Goal: Information Seeking & Learning: Learn about a topic

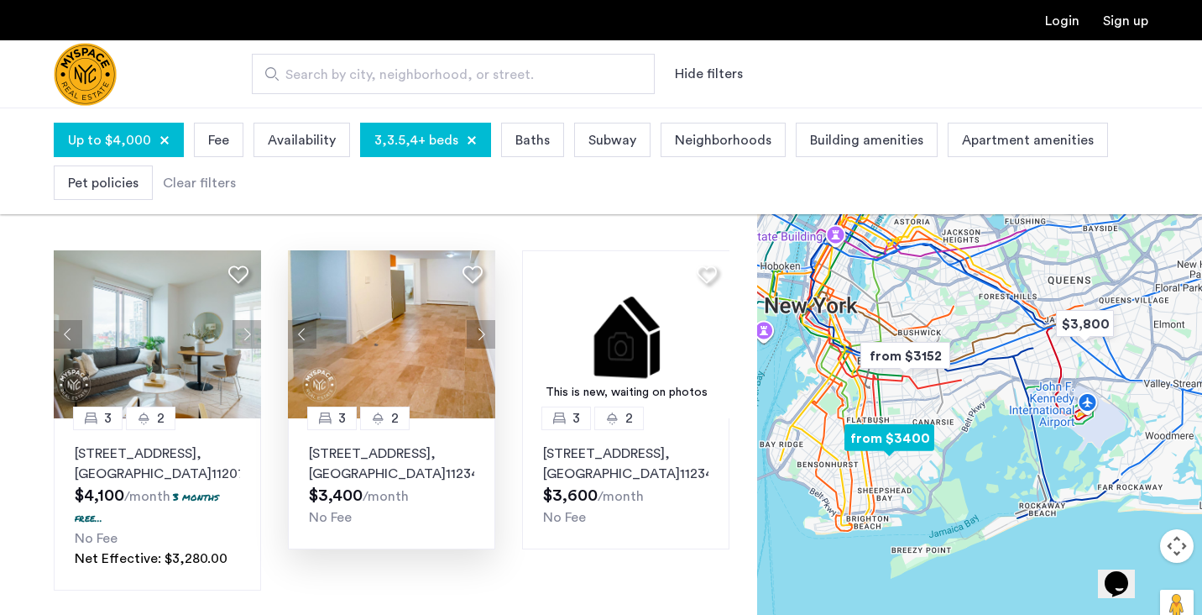
scroll to position [71, 0]
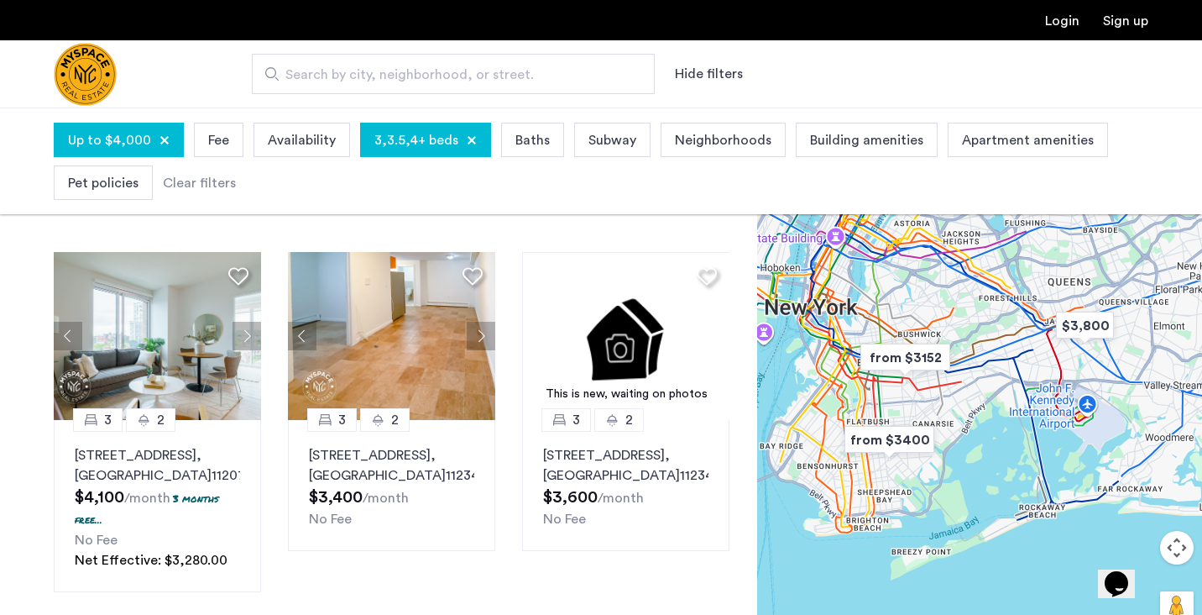
drag, startPoint x: 385, startPoint y: 296, endPoint x: 1043, endPoint y: 8, distance: 718.1
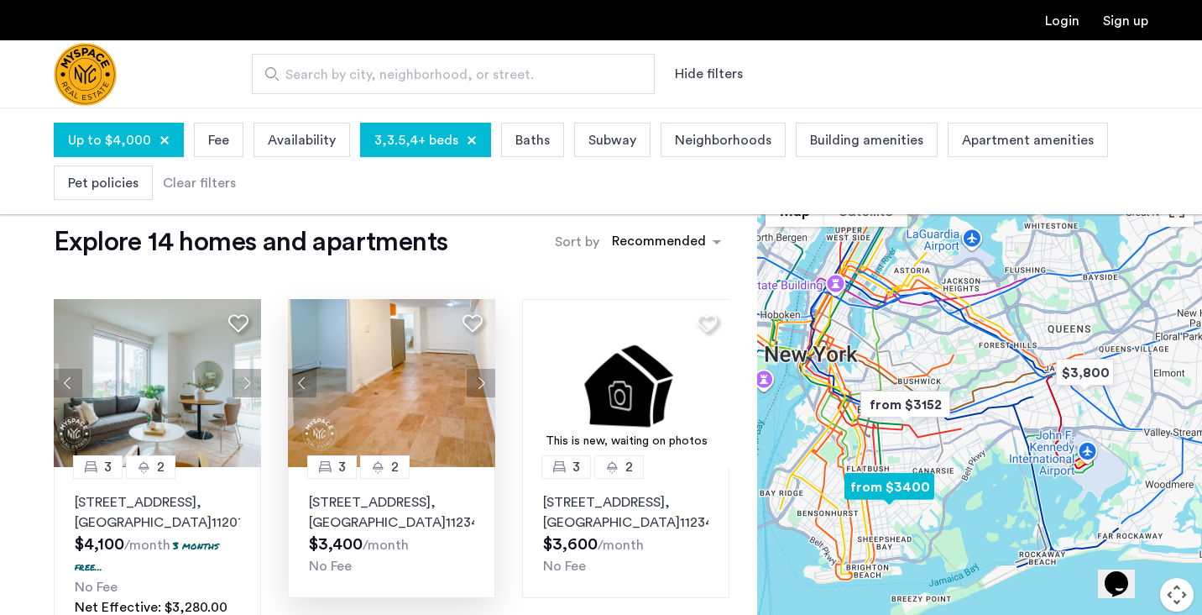
scroll to position [24, 0]
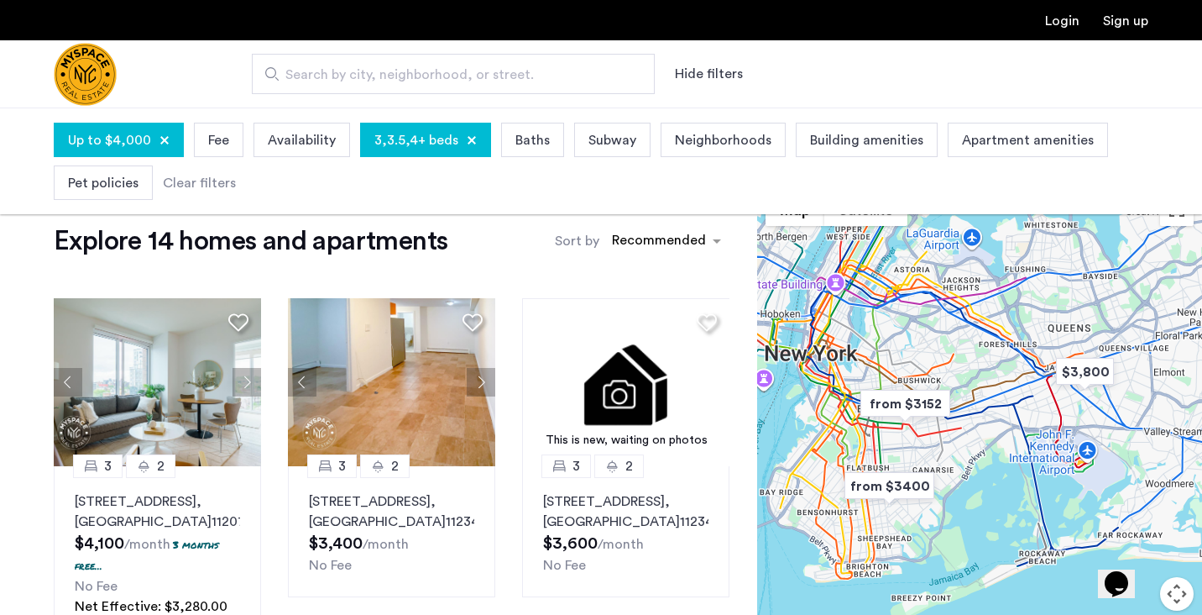
drag, startPoint x: 602, startPoint y: 389, endPoint x: 751, endPoint y: 5, distance: 411.7
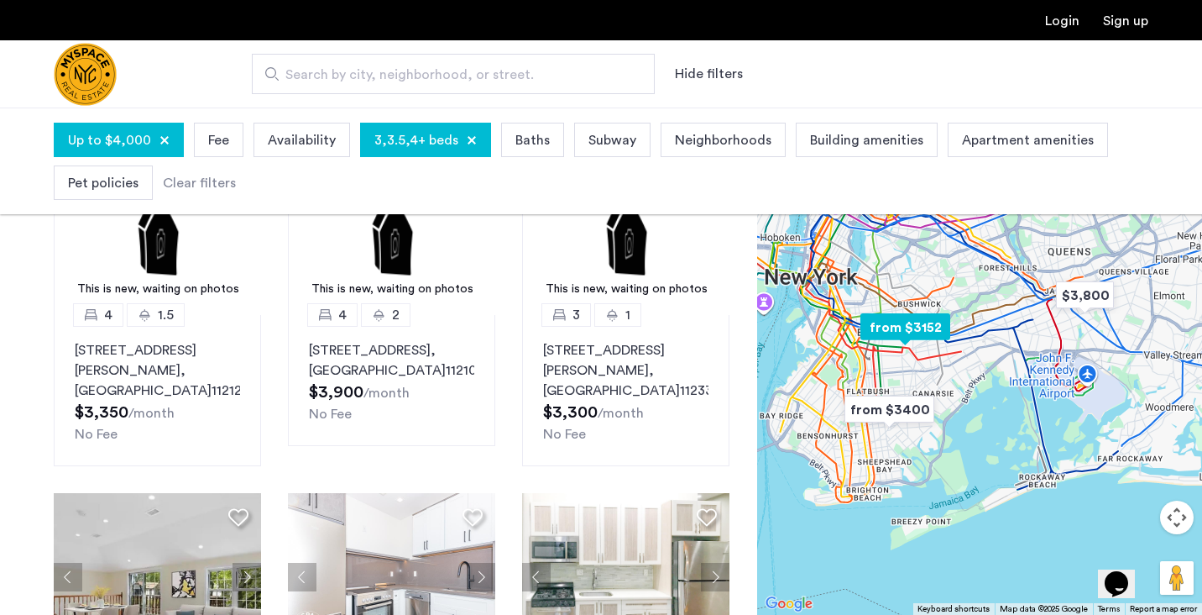
scroll to position [543, 0]
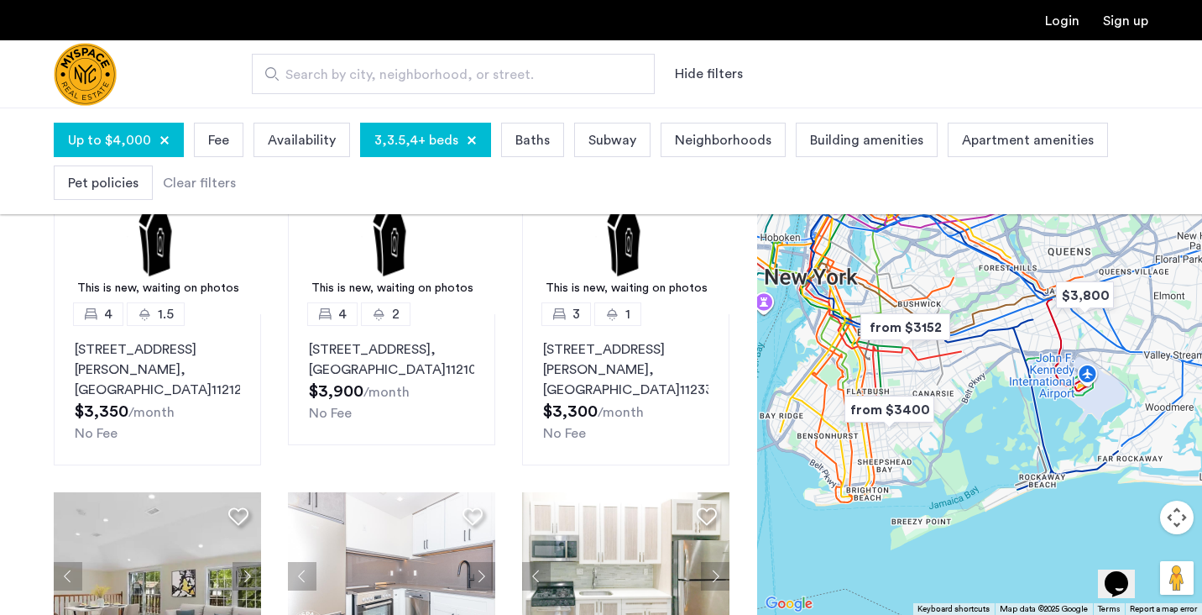
drag, startPoint x: 187, startPoint y: 257, endPoint x: 874, endPoint y: 3, distance: 732.3
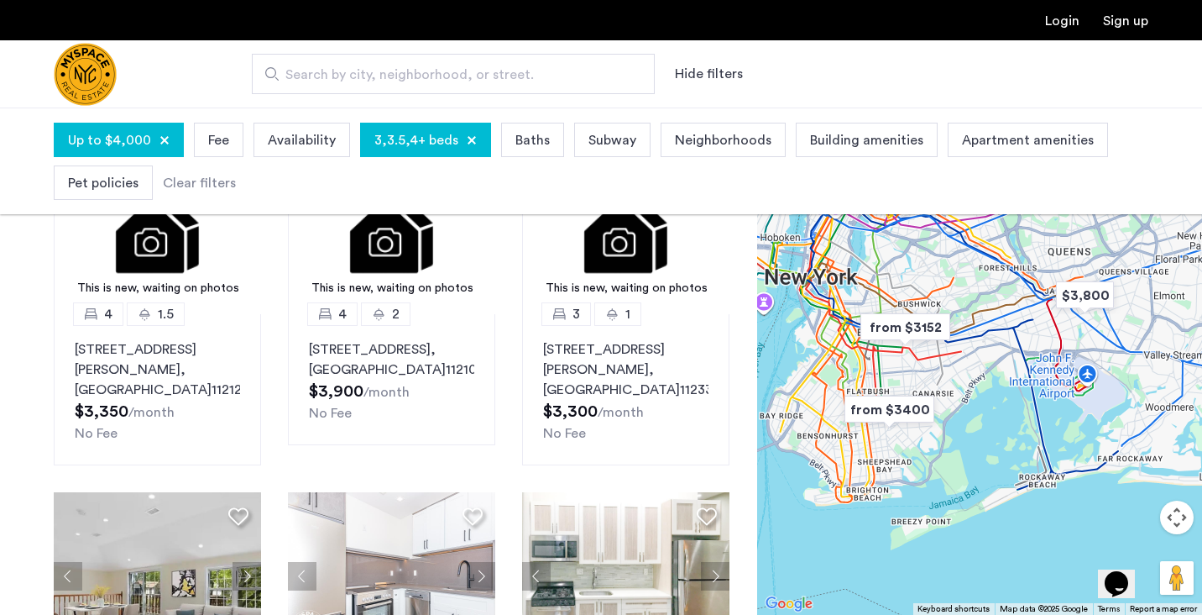
click at [0, 0] on app-root "Login Sign up Search by city, neighborhood, or street. Hide filters Up to $4,00…" at bounding box center [601, 489] width 1202 height 2065
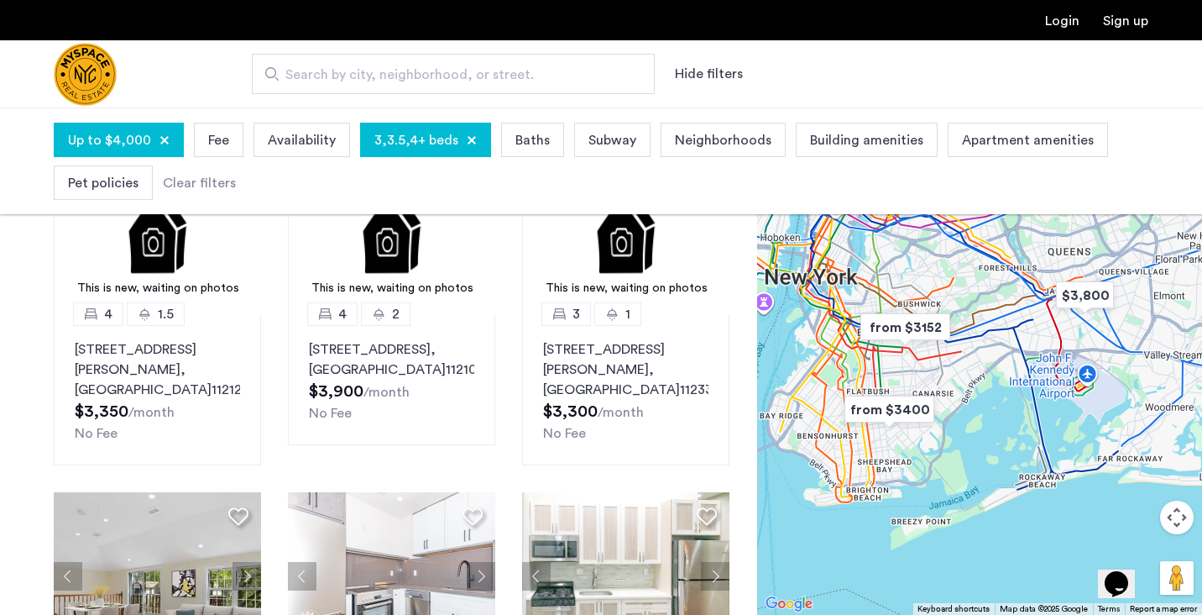
drag, startPoint x: 613, startPoint y: 271, endPoint x: 770, endPoint y: 11, distance: 303.9
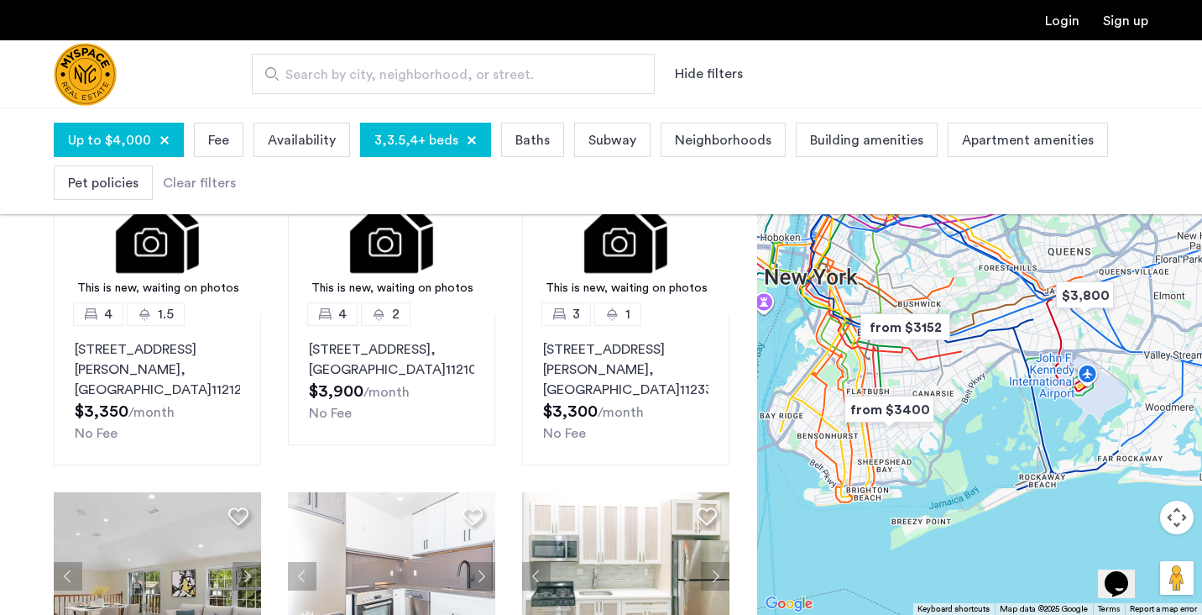
click at [0, 0] on app-root "Login Sign up Search by city, neighborhood, or street. Hide filters Up to $4,00…" at bounding box center [601, 489] width 1202 height 2065
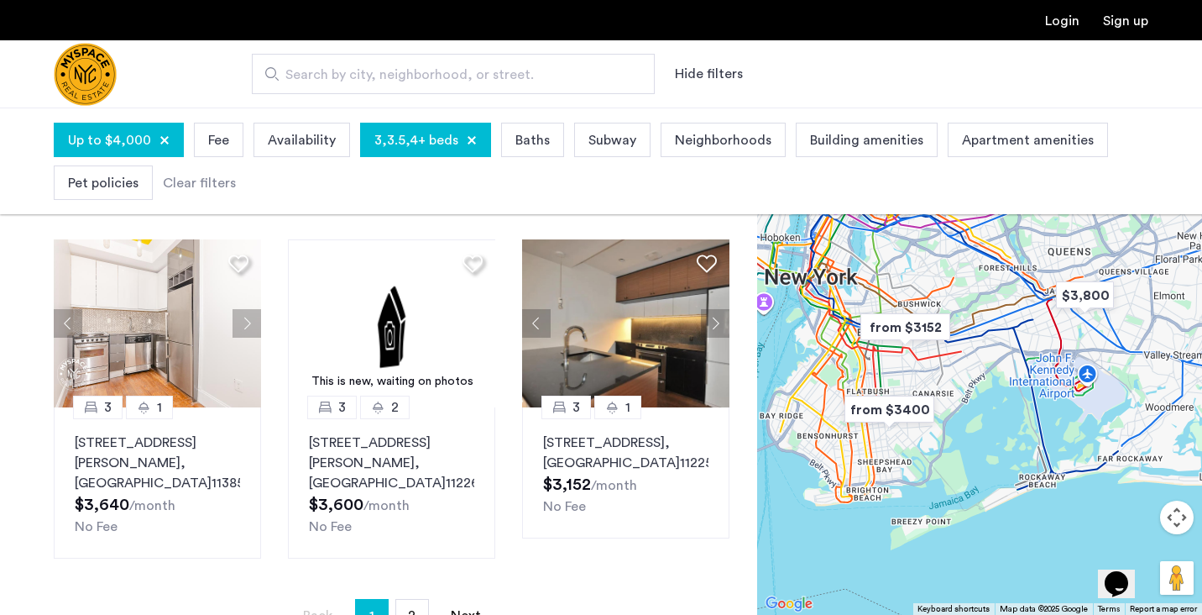
scroll to position [1157, 0]
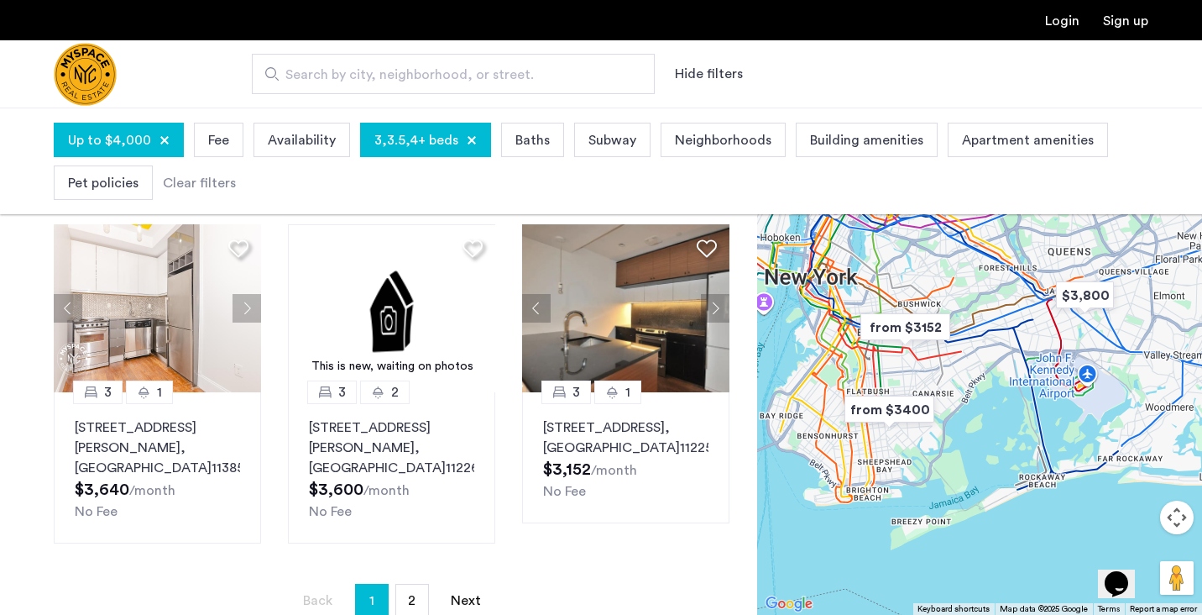
drag, startPoint x: 406, startPoint y: 273, endPoint x: 630, endPoint y: 8, distance: 346.1
click at [421, 584] on link "page 2" at bounding box center [412, 600] width 32 height 32
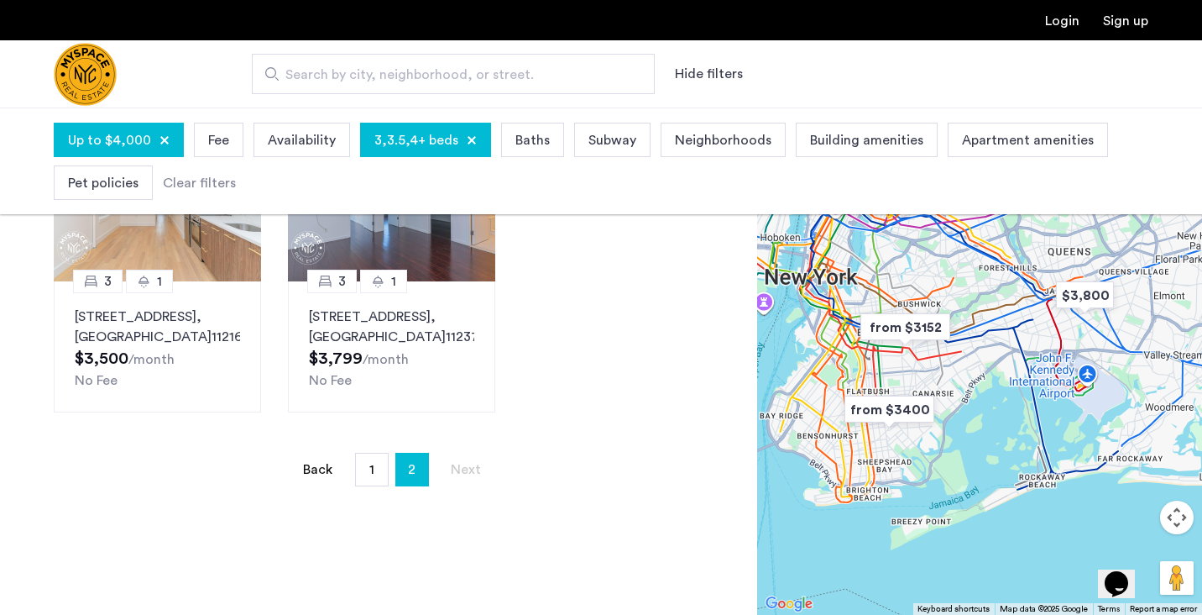
scroll to position [214, 0]
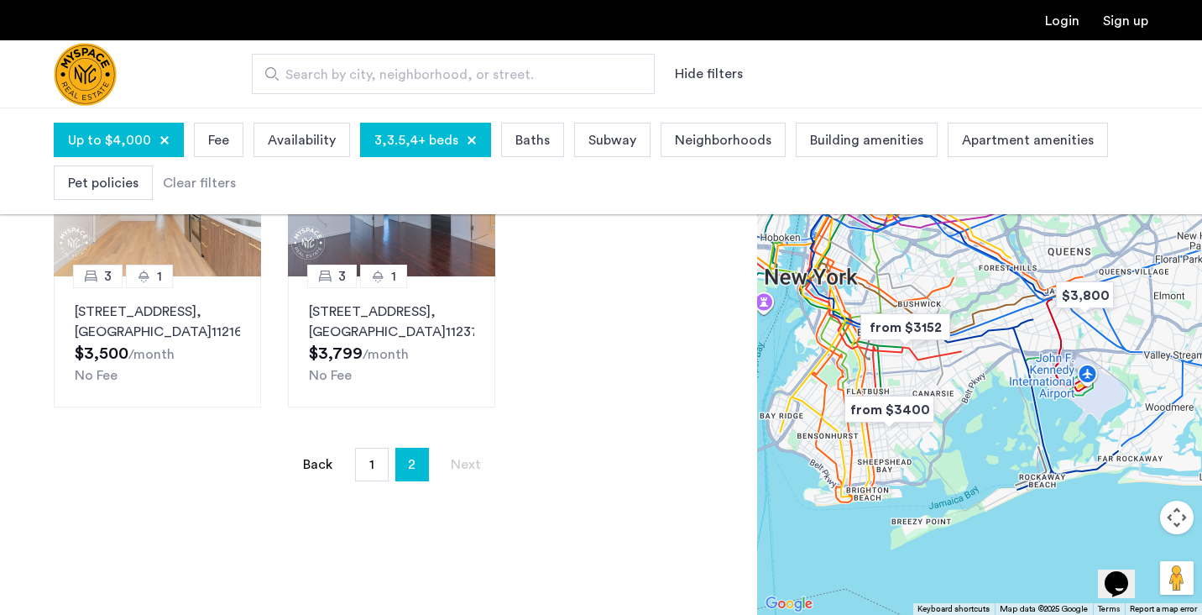
click at [416, 139] on span "3,3.5,4+ beds" at bounding box center [416, 140] width 84 height 20
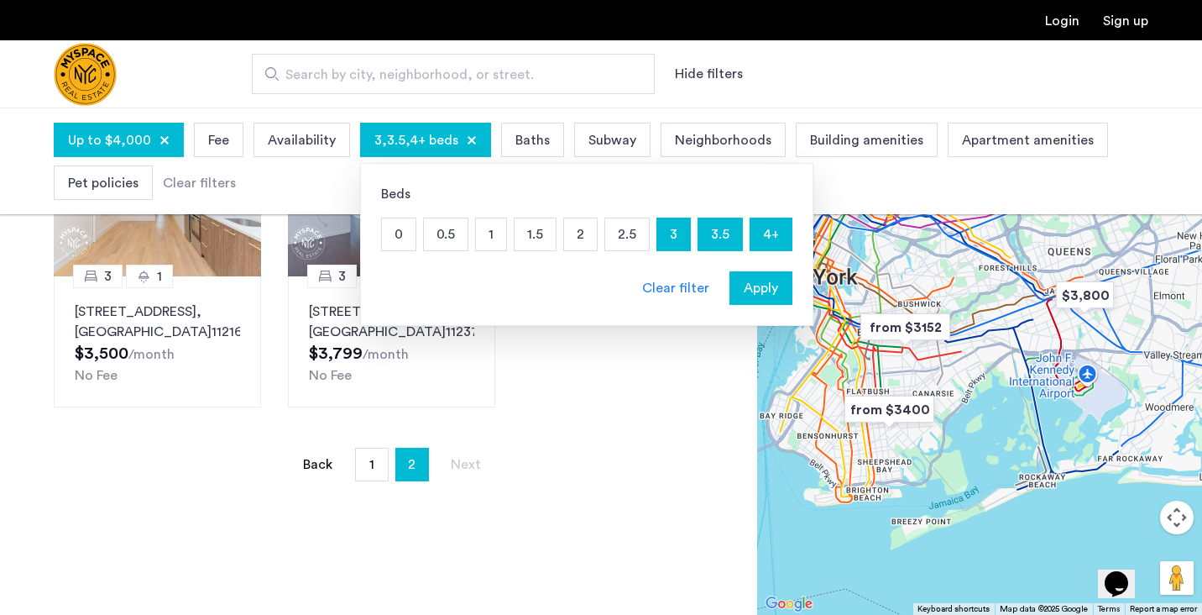
click at [520, 139] on span "Baths" at bounding box center [532, 140] width 34 height 20
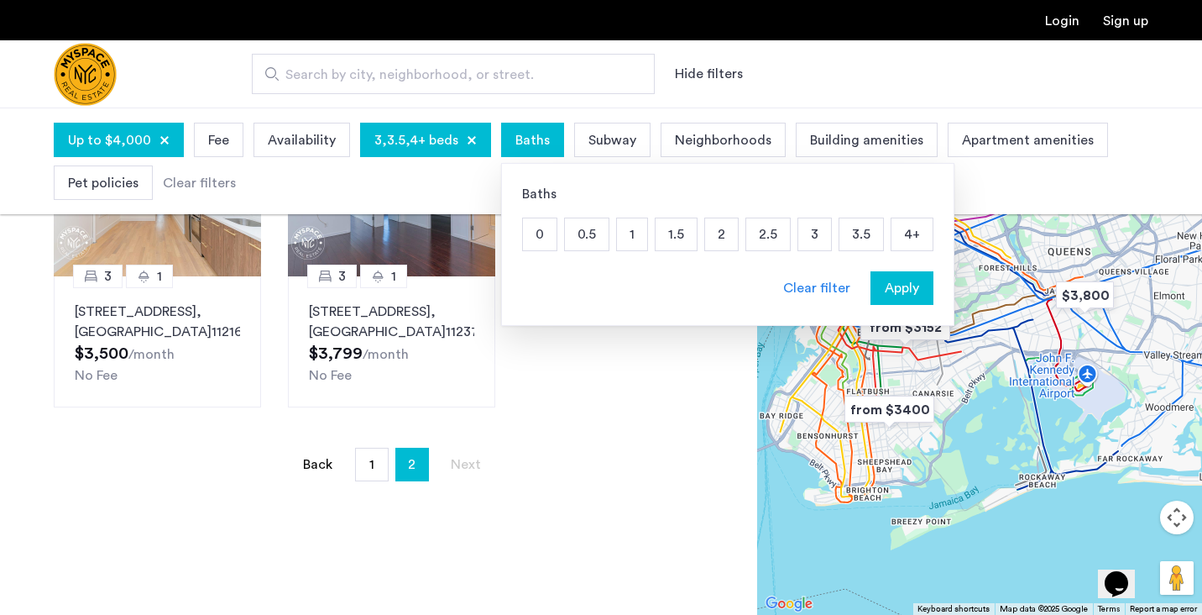
click at [677, 233] on p "1.5" at bounding box center [676, 234] width 41 height 32
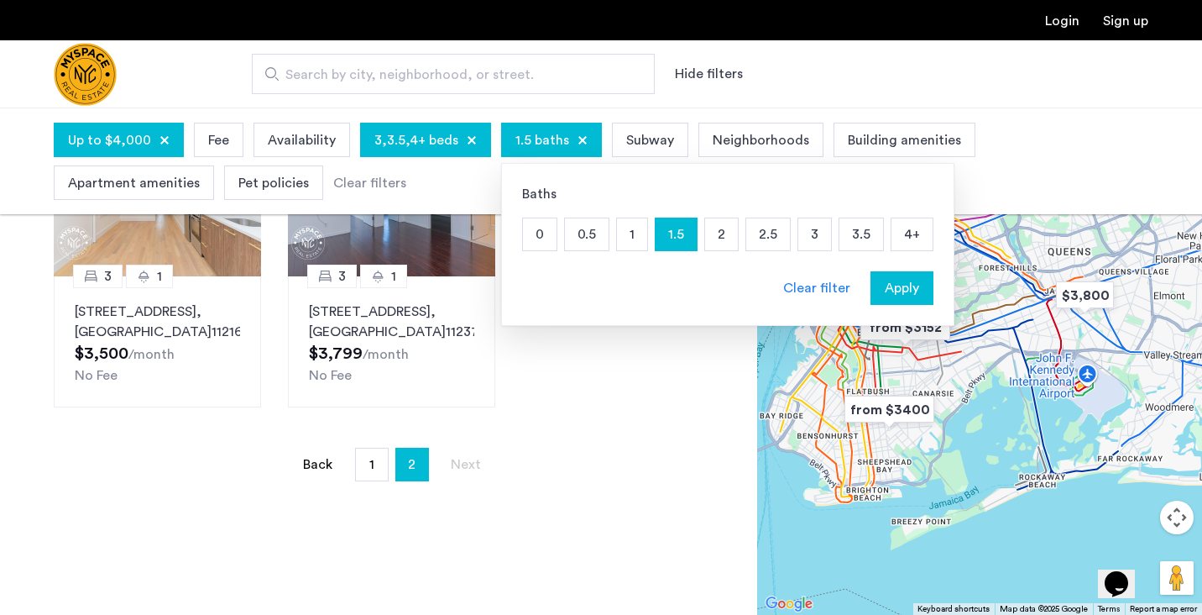
click at [705, 237] on p "2" at bounding box center [721, 234] width 33 height 32
click at [902, 286] on span "Apply" at bounding box center [902, 288] width 34 height 20
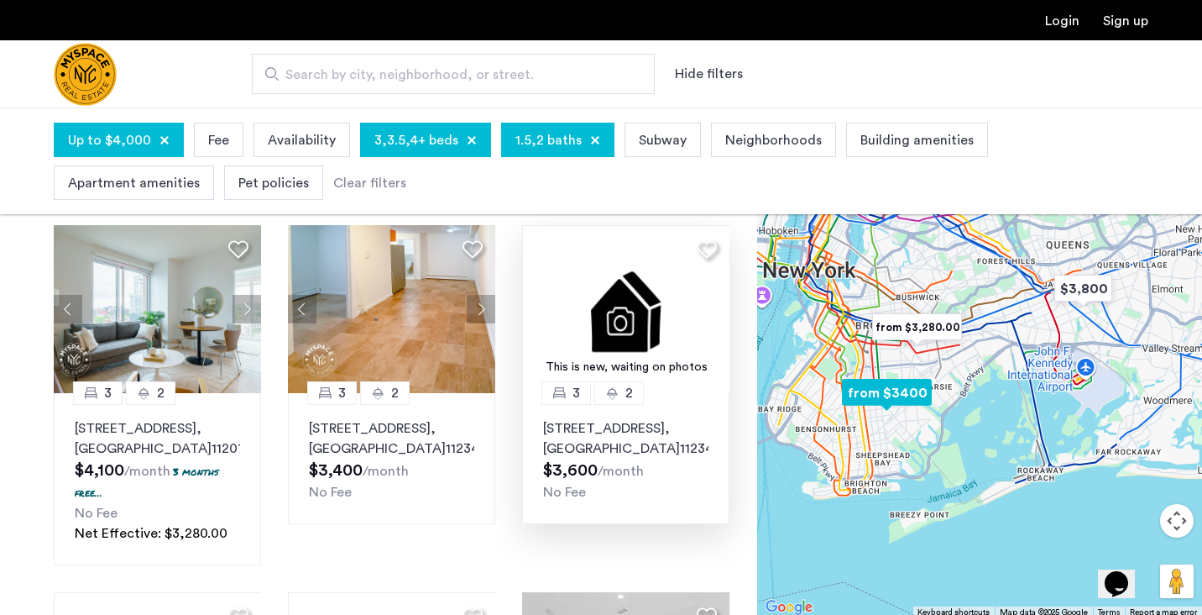
scroll to position [112, 0]
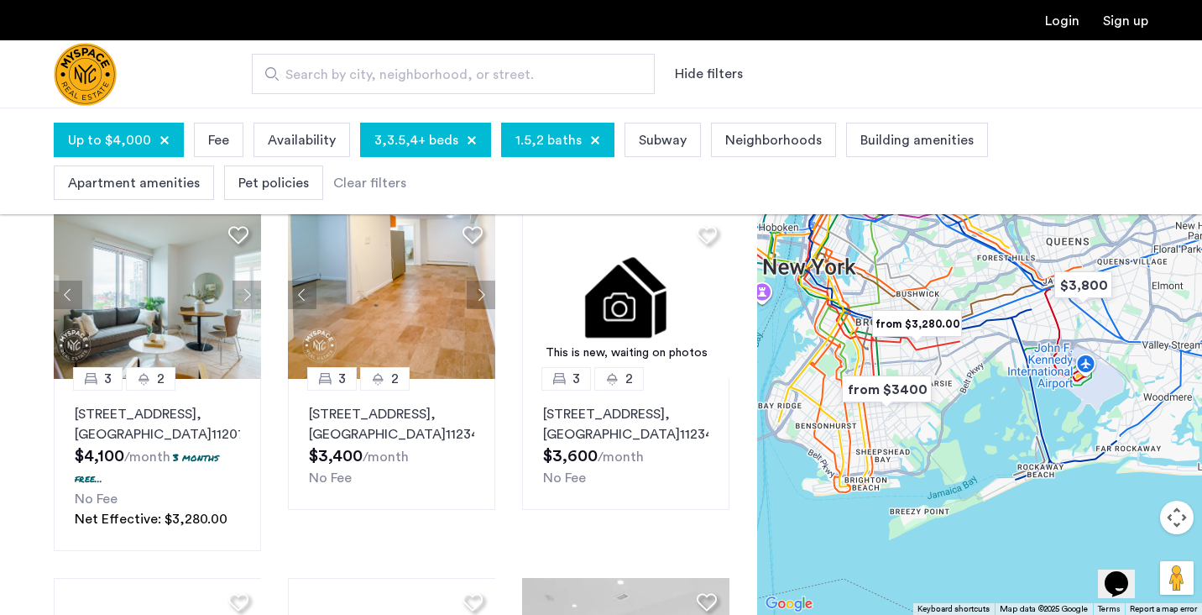
click at [138, 130] on span "Up to $4,000" at bounding box center [109, 140] width 83 height 20
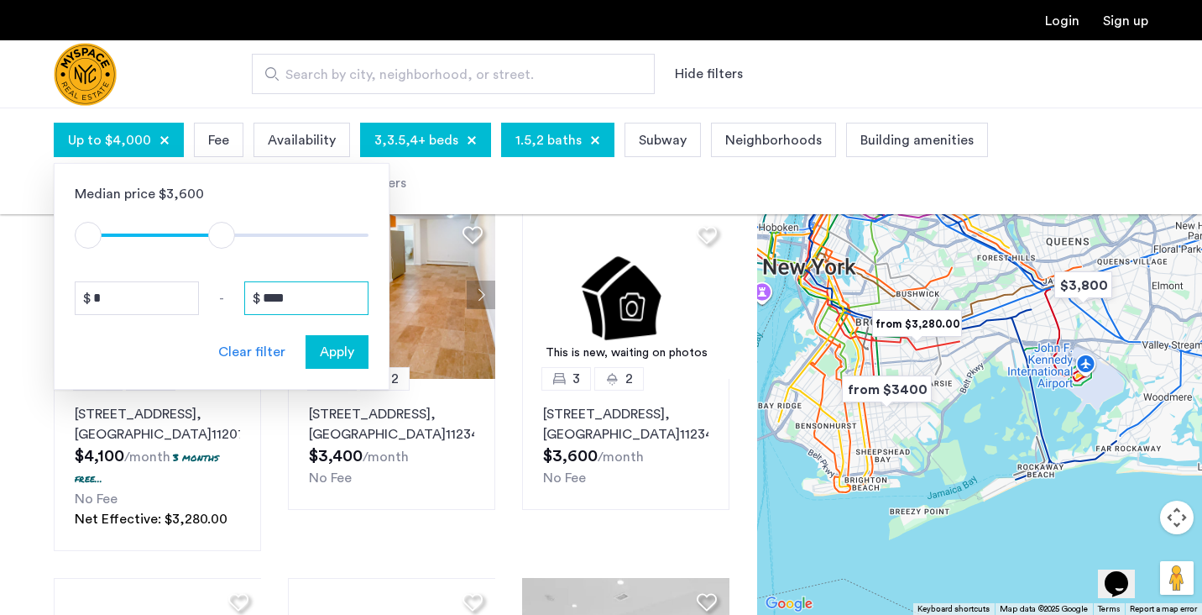
click at [277, 299] on input "****" at bounding box center [306, 298] width 124 height 34
drag, startPoint x: 292, startPoint y: 301, endPoint x: 206, endPoint y: 284, distance: 88.1
click at [206, 284] on div "* - ****" at bounding box center [222, 298] width 294 height 34
type input "****"
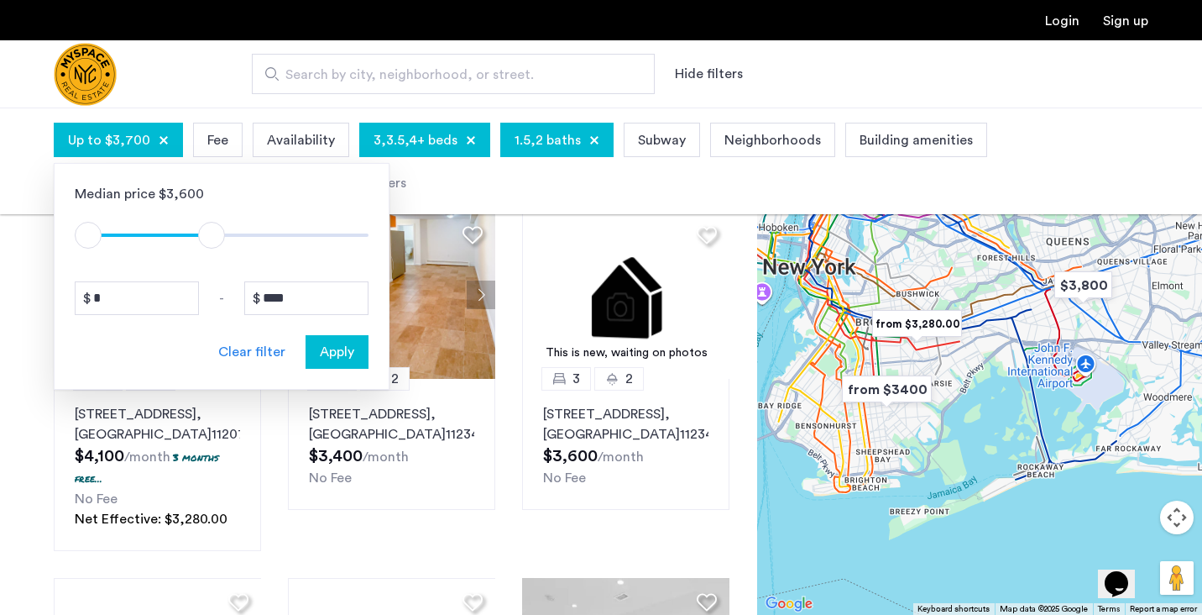
click at [324, 337] on button "Apply" at bounding box center [337, 352] width 63 height 34
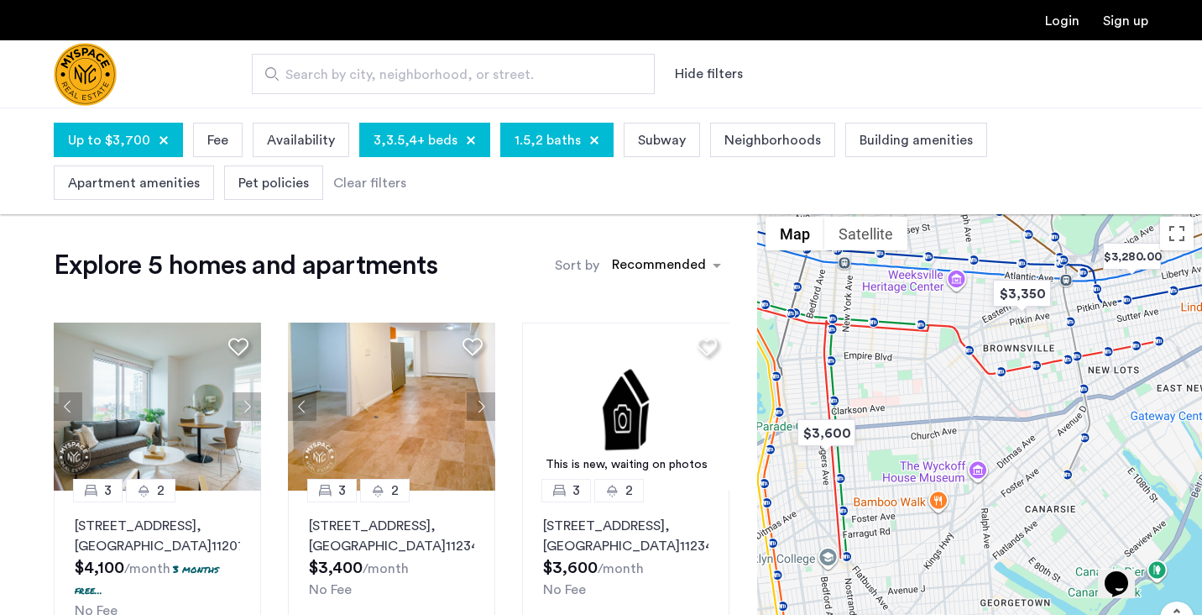
click at [121, 134] on span "Up to $3,700" at bounding box center [109, 140] width 82 height 20
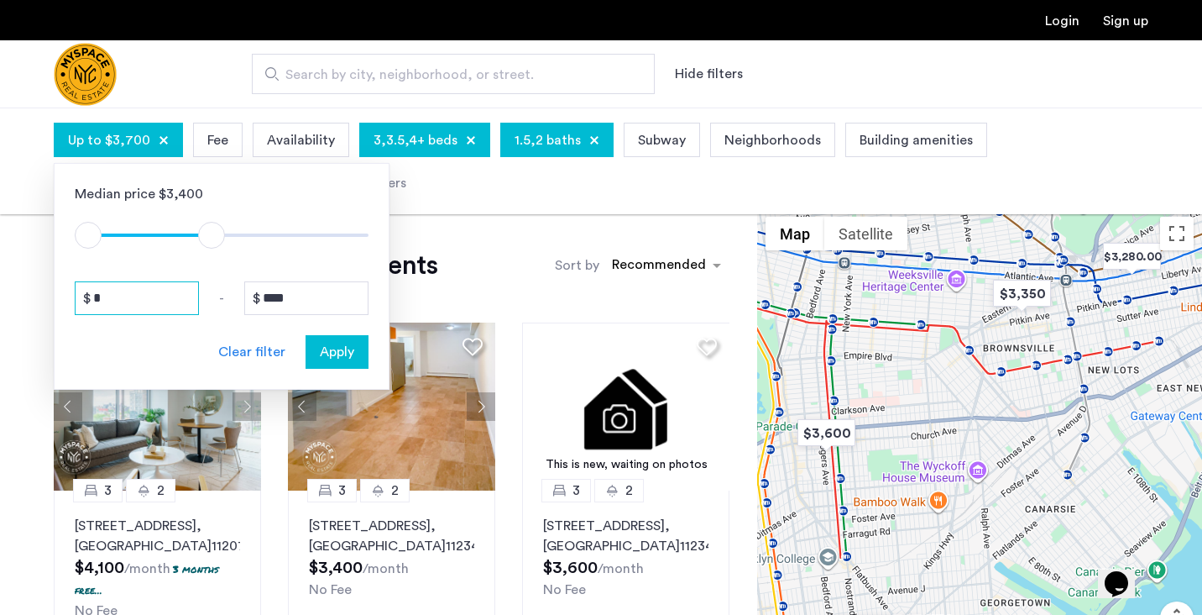
drag, startPoint x: 106, startPoint y: 304, endPoint x: 65, endPoint y: 301, distance: 40.4
click at [65, 301] on div "Median price $3,400 $1 $8000 $1 $3701 * - **** Clear filter Apply" at bounding box center [222, 276] width 336 height 227
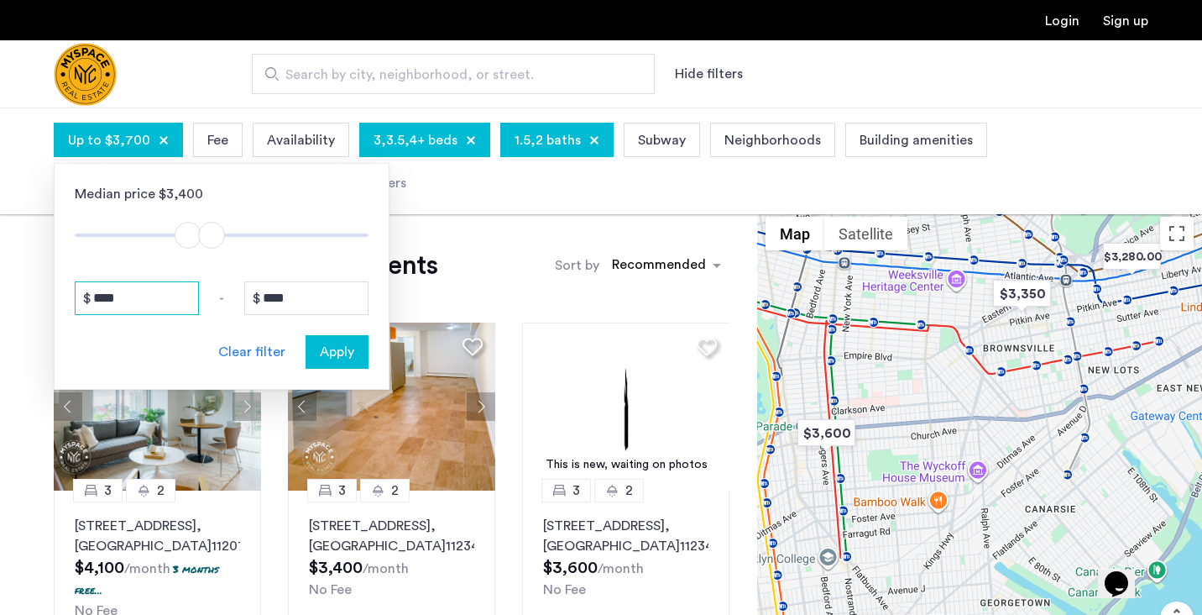
type input "****"
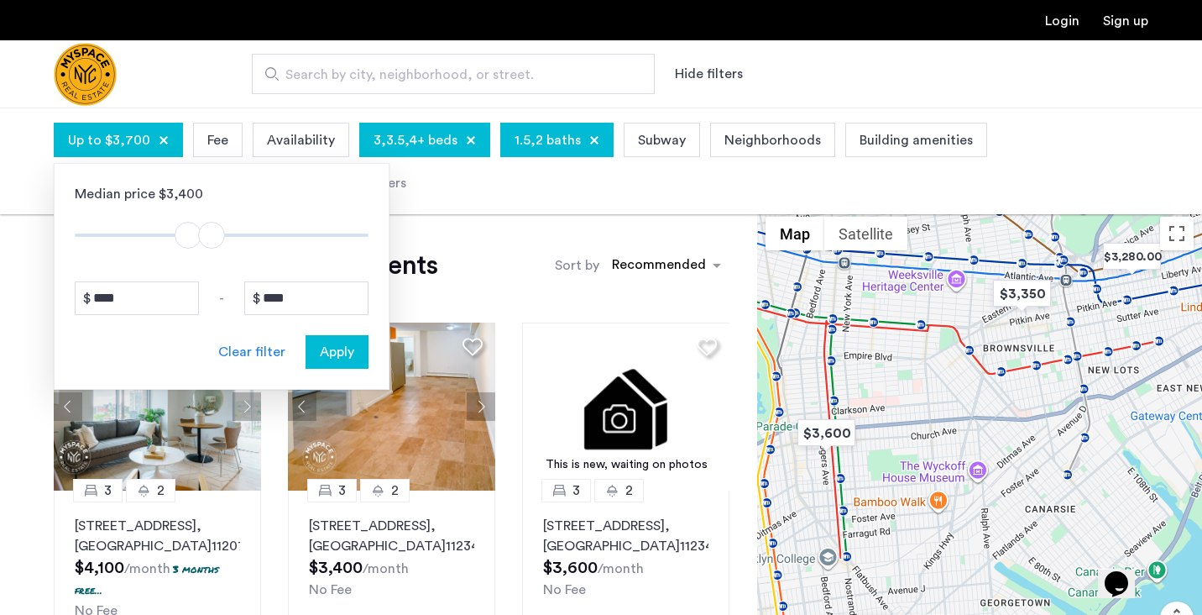
click at [339, 348] on span "Apply" at bounding box center [337, 352] width 34 height 20
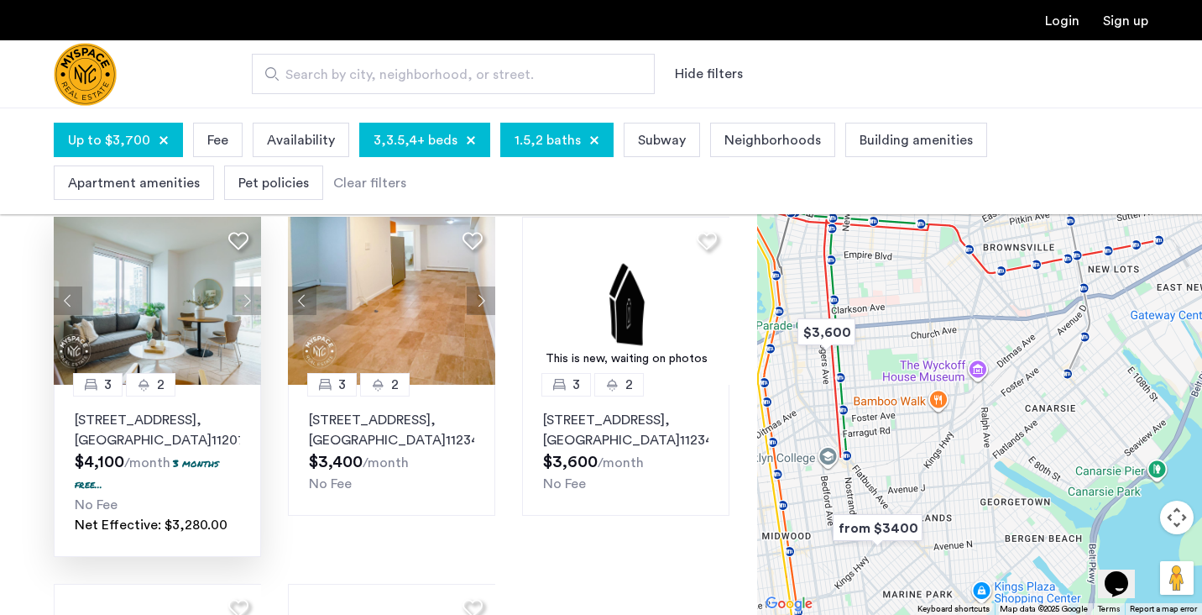
scroll to position [110, 0]
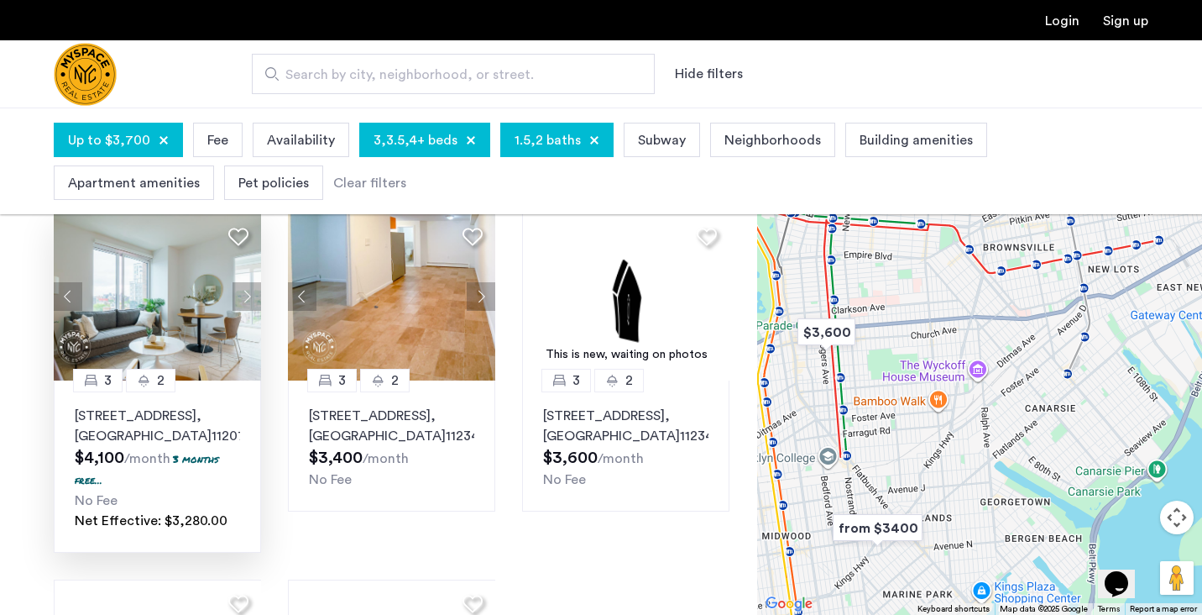
click at [159, 292] on img at bounding box center [158, 296] width 208 height 168
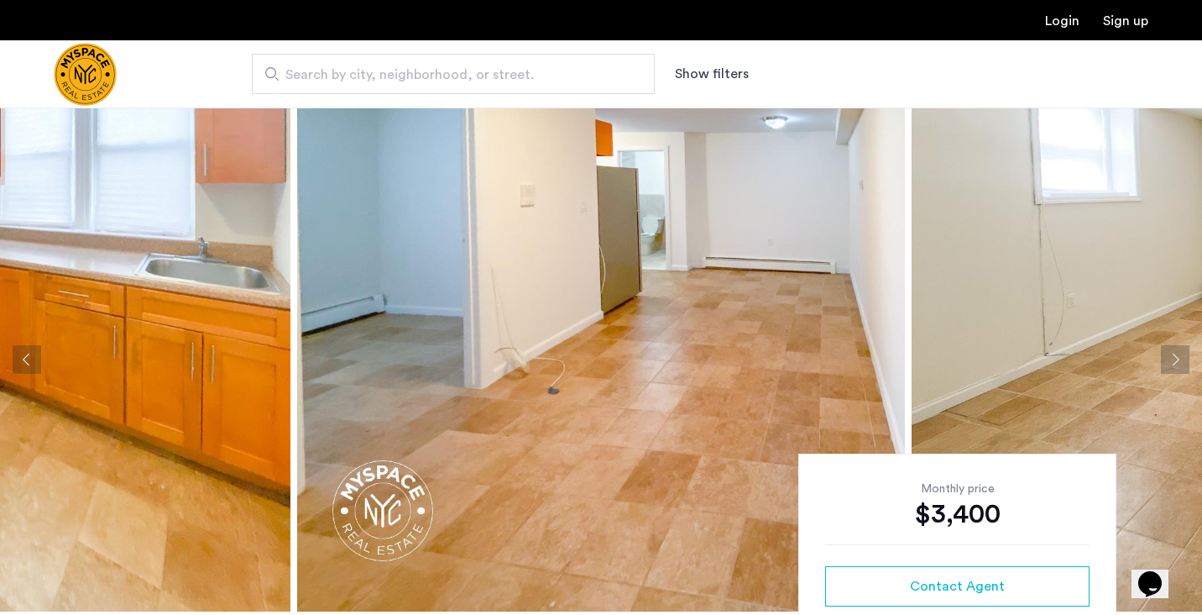
click at [1174, 350] on button "Next apartment" at bounding box center [1175, 359] width 29 height 29
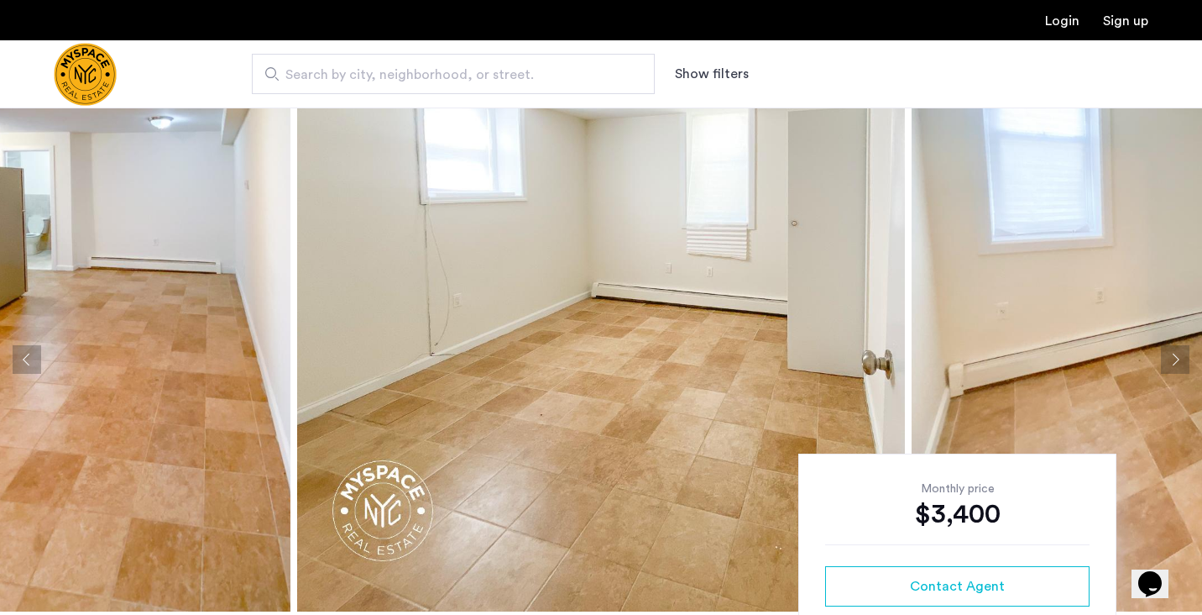
click at [1174, 350] on button "Next apartment" at bounding box center [1175, 359] width 29 height 29
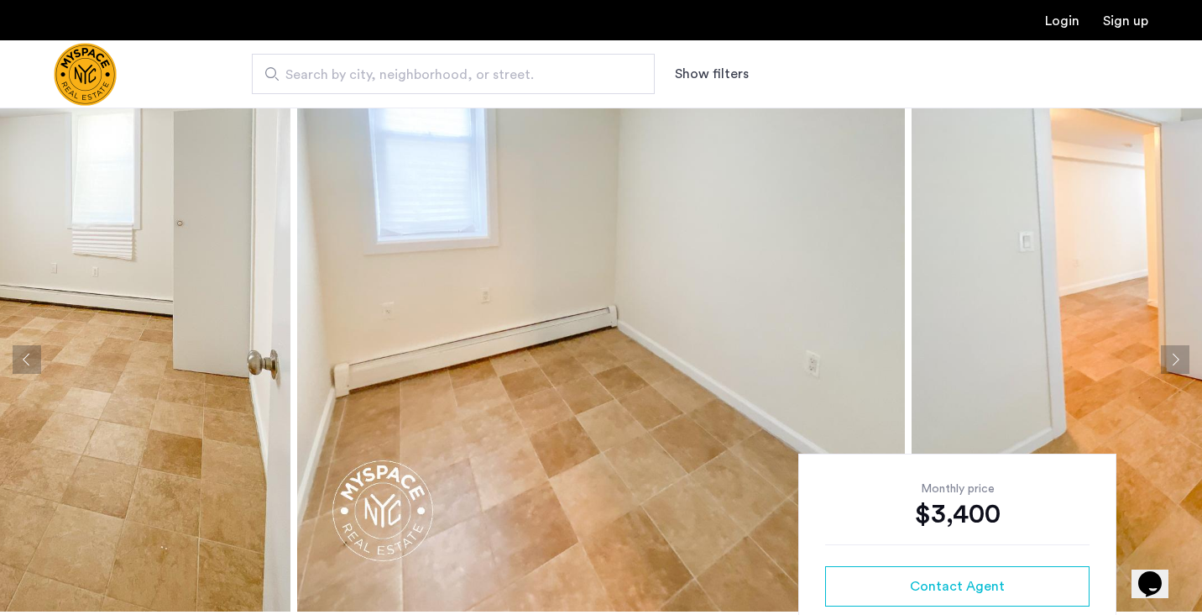
click at [1174, 350] on button "Next apartment" at bounding box center [1175, 359] width 29 height 29
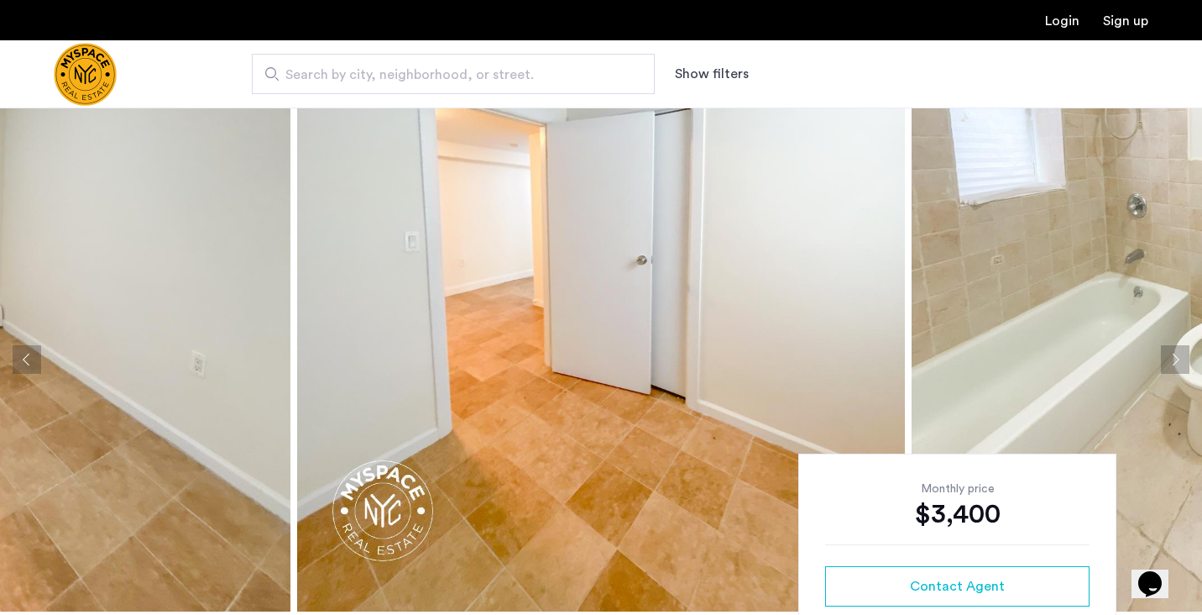
click at [1174, 350] on button "Next apartment" at bounding box center [1175, 359] width 29 height 29
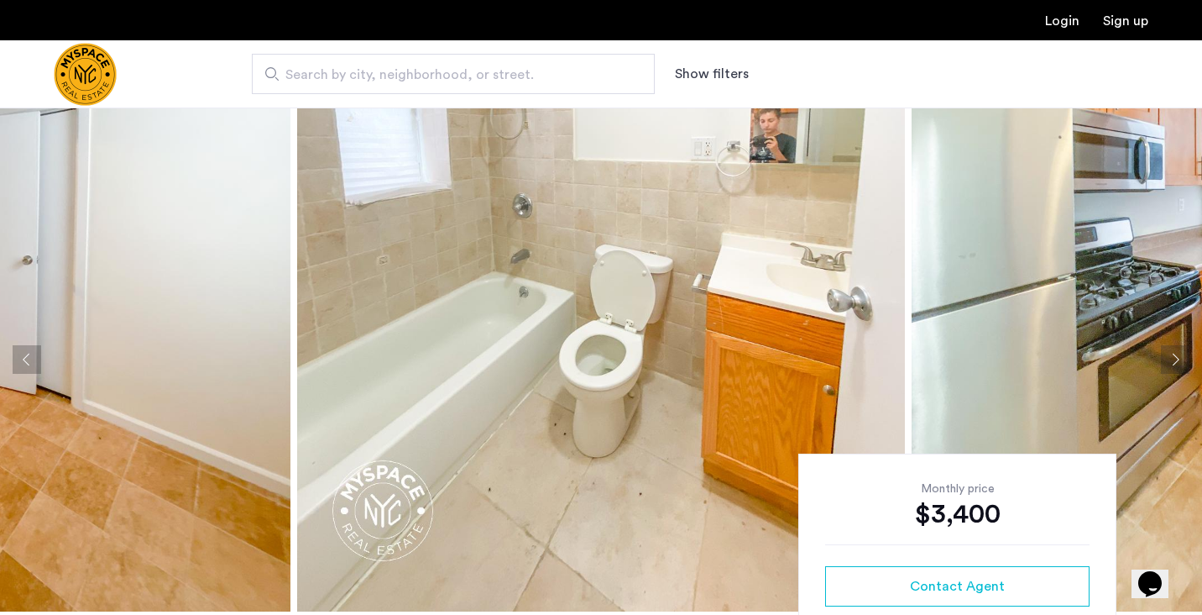
click at [612, 483] on img at bounding box center [601, 359] width 608 height 504
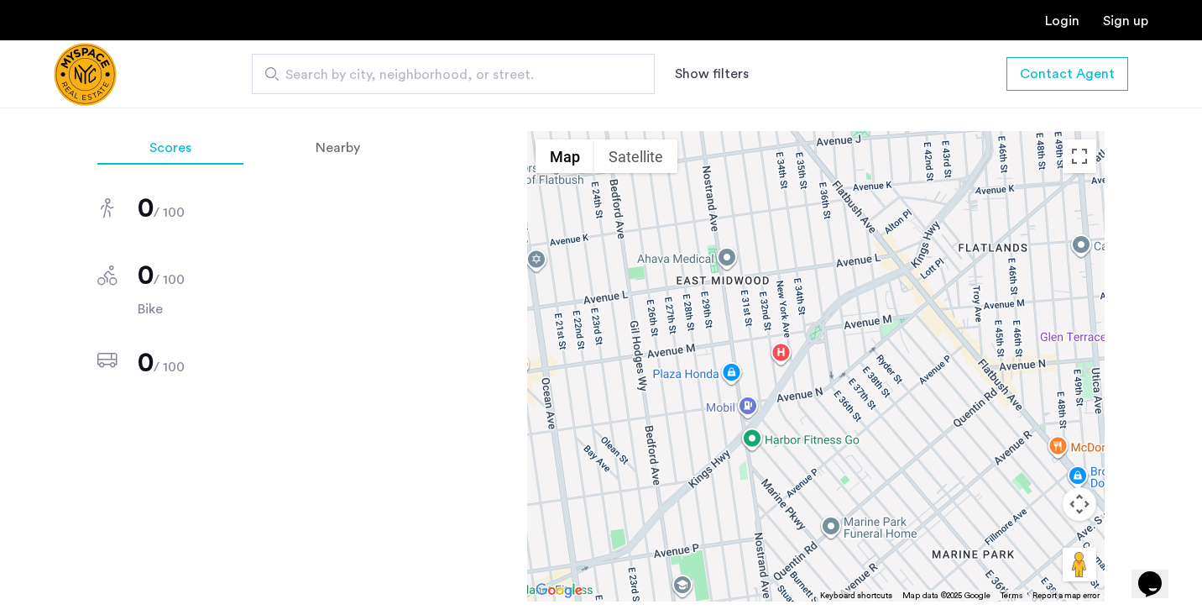
scroll to position [901, 0]
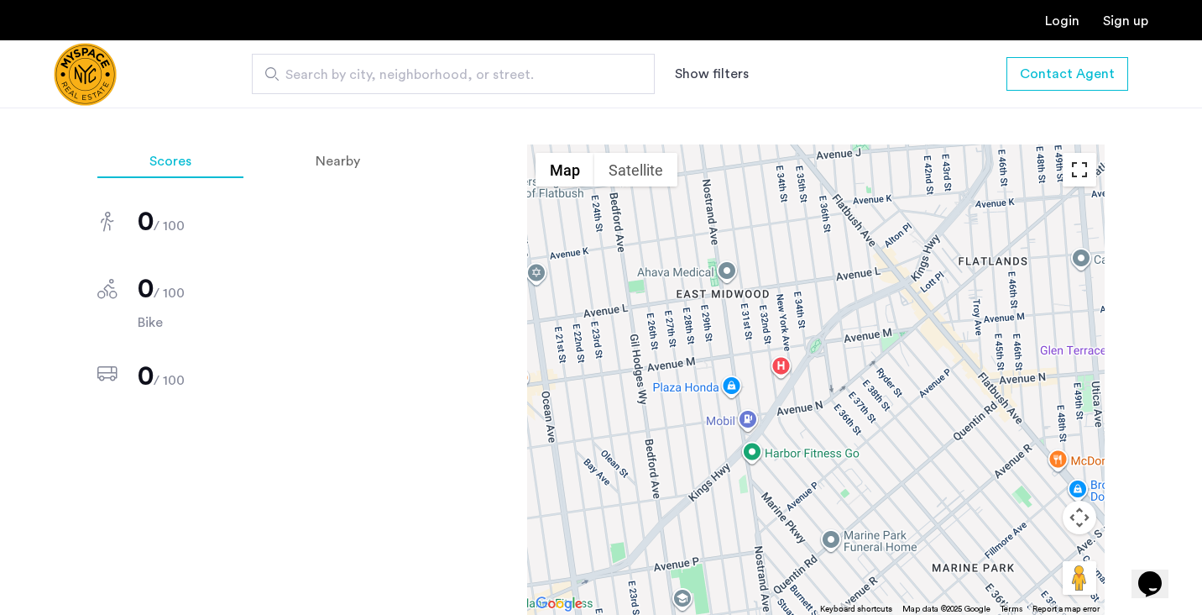
click at [1079, 174] on button "Toggle fullscreen view" at bounding box center [1080, 170] width 34 height 34
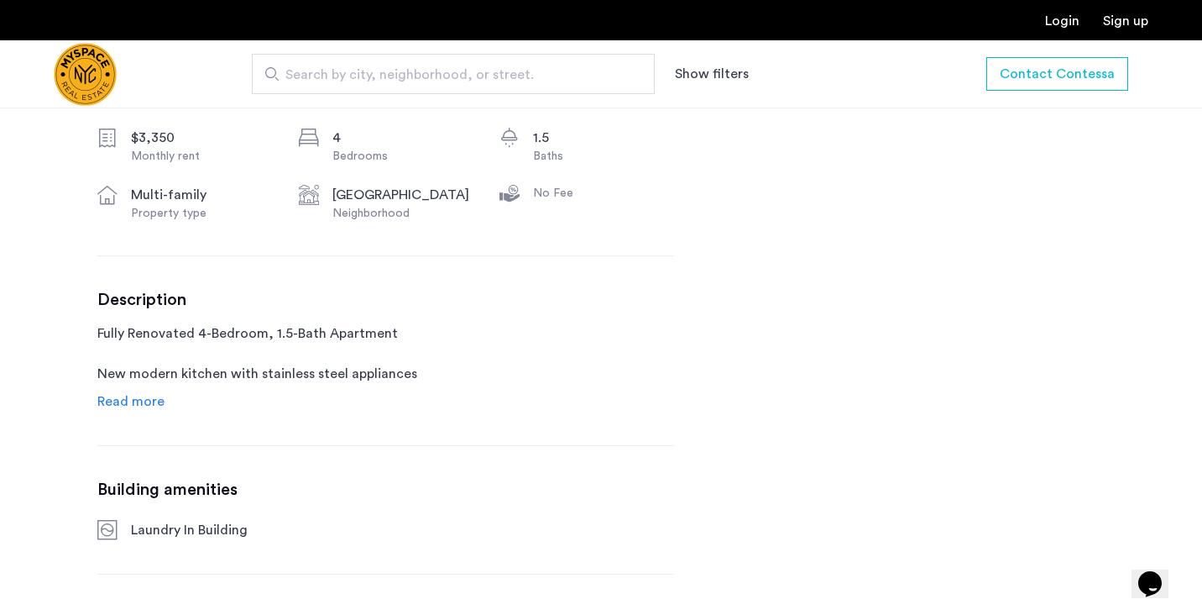
scroll to position [635, 0]
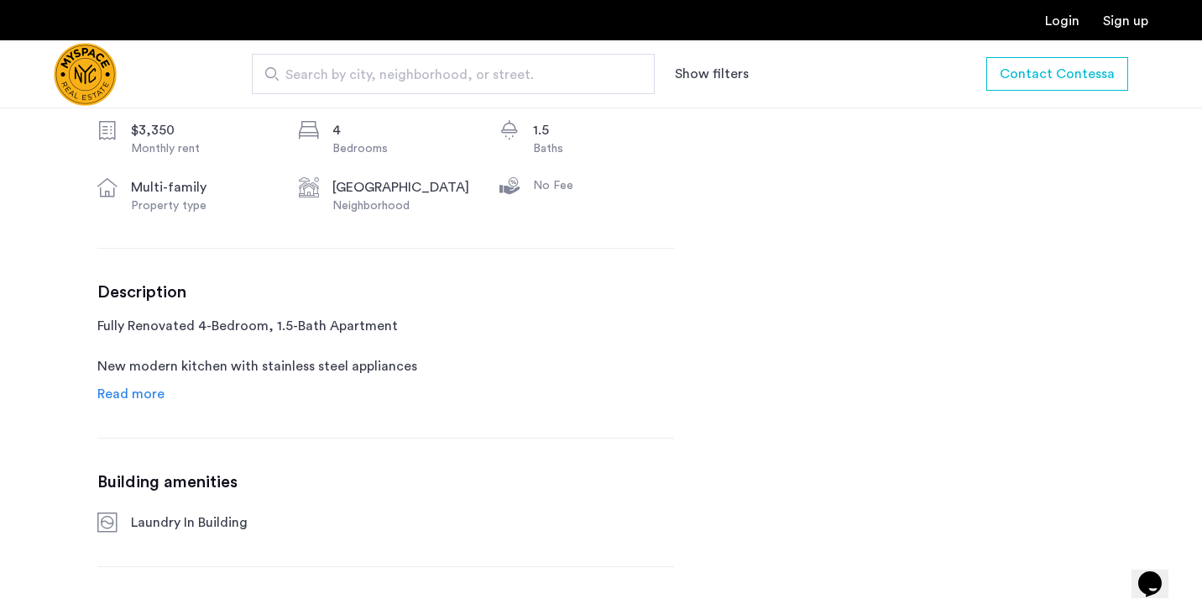
click at [143, 392] on span "Read more" at bounding box center [130, 393] width 67 height 13
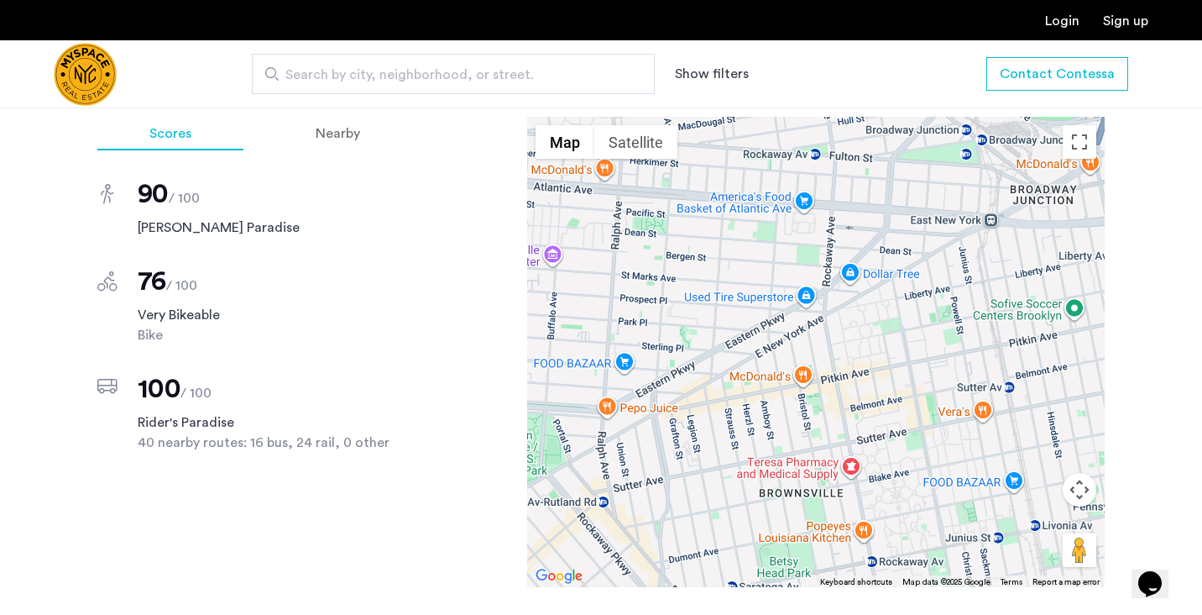
scroll to position [1410, 0]
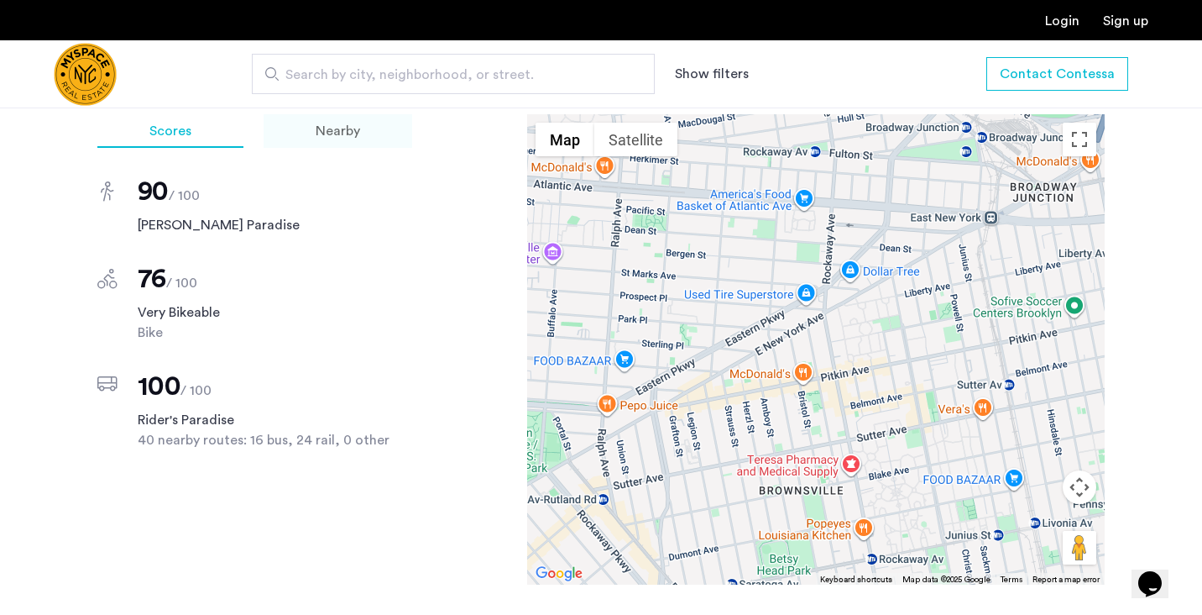
click at [319, 138] on span "Nearby" at bounding box center [338, 130] width 44 height 13
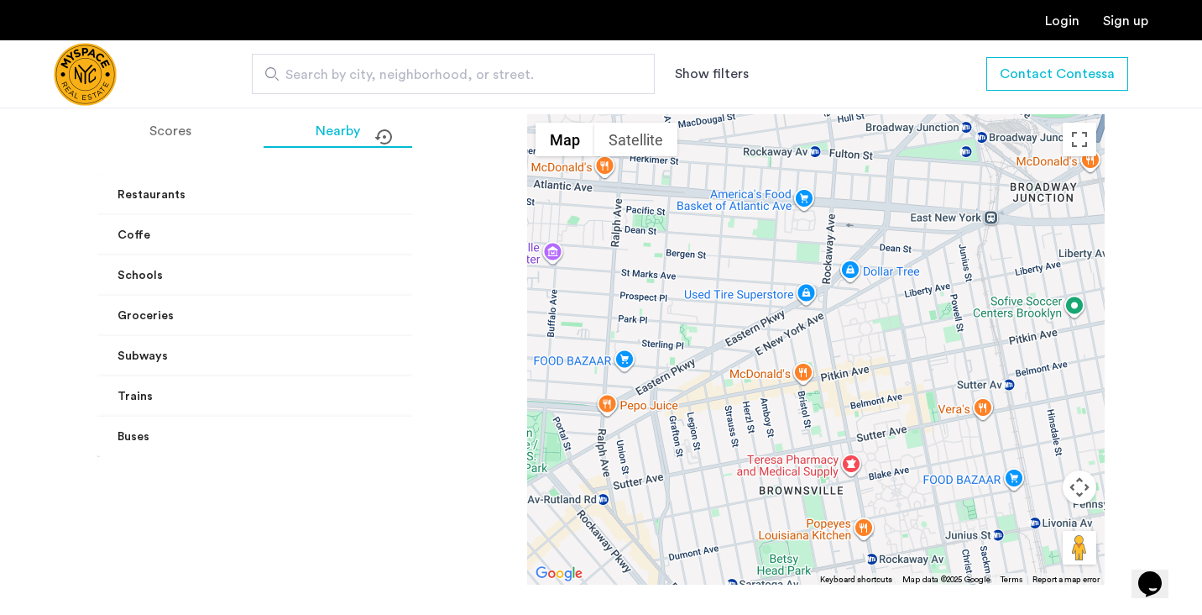
click at [275, 268] on mat-panel-title "Schools" at bounding box center [297, 276] width 358 height 18
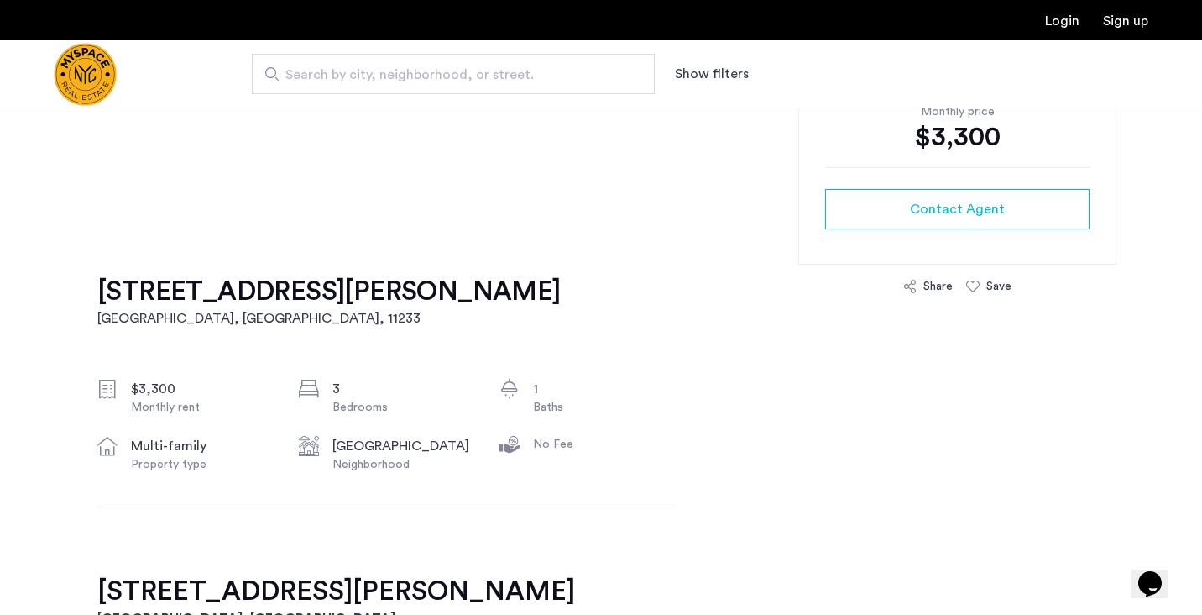
scroll to position [379, 0]
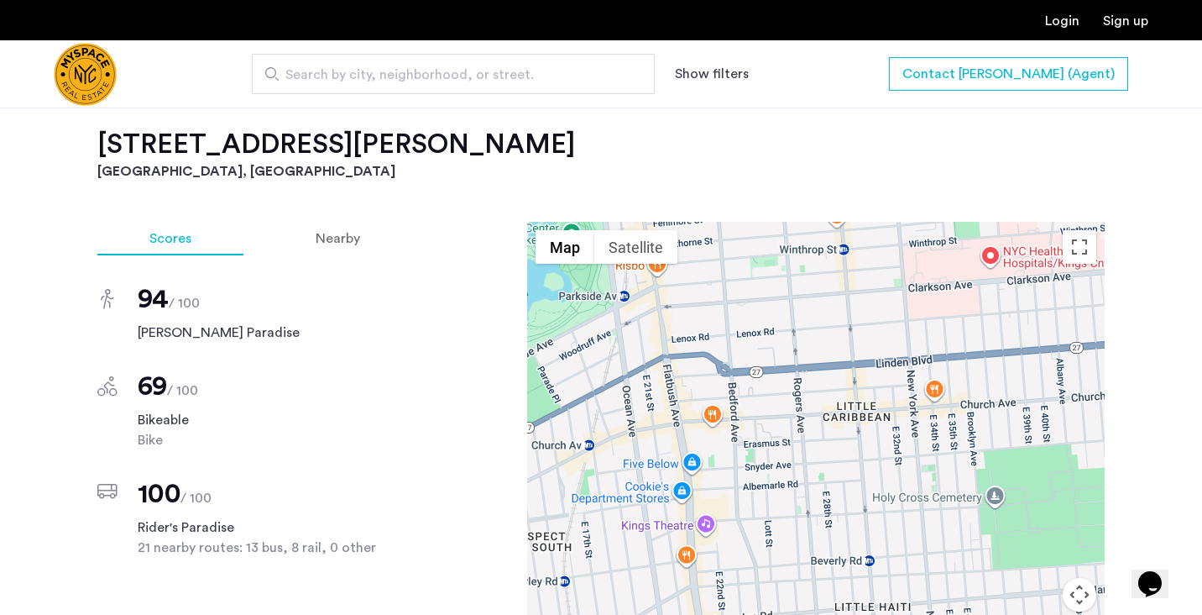
scroll to position [884, 0]
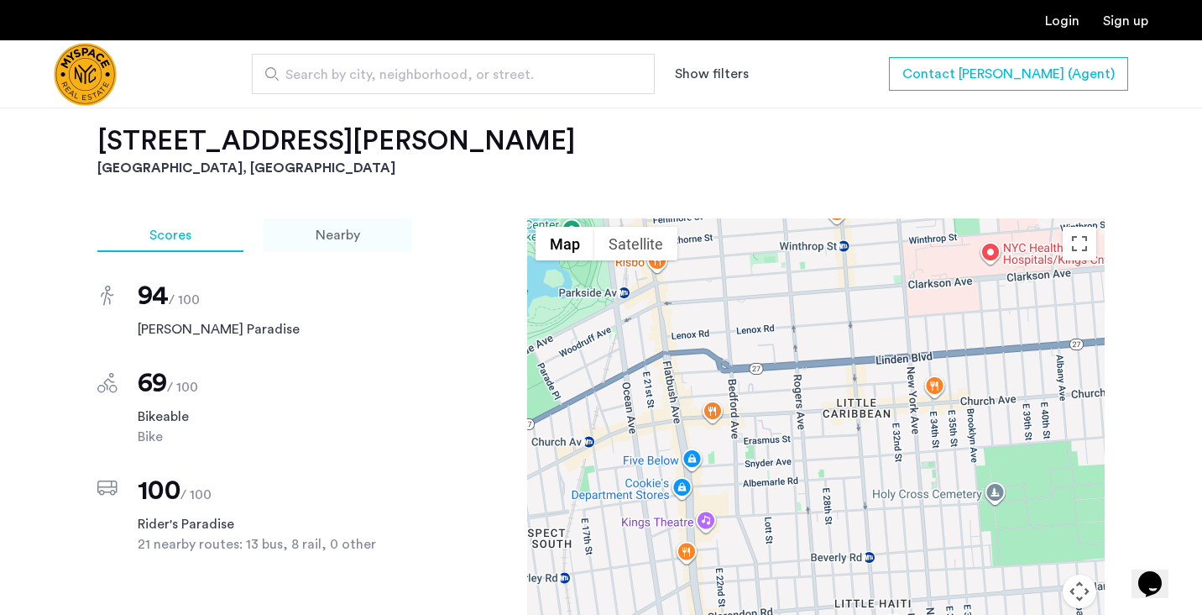
click at [348, 231] on span "Nearby" at bounding box center [338, 234] width 44 height 13
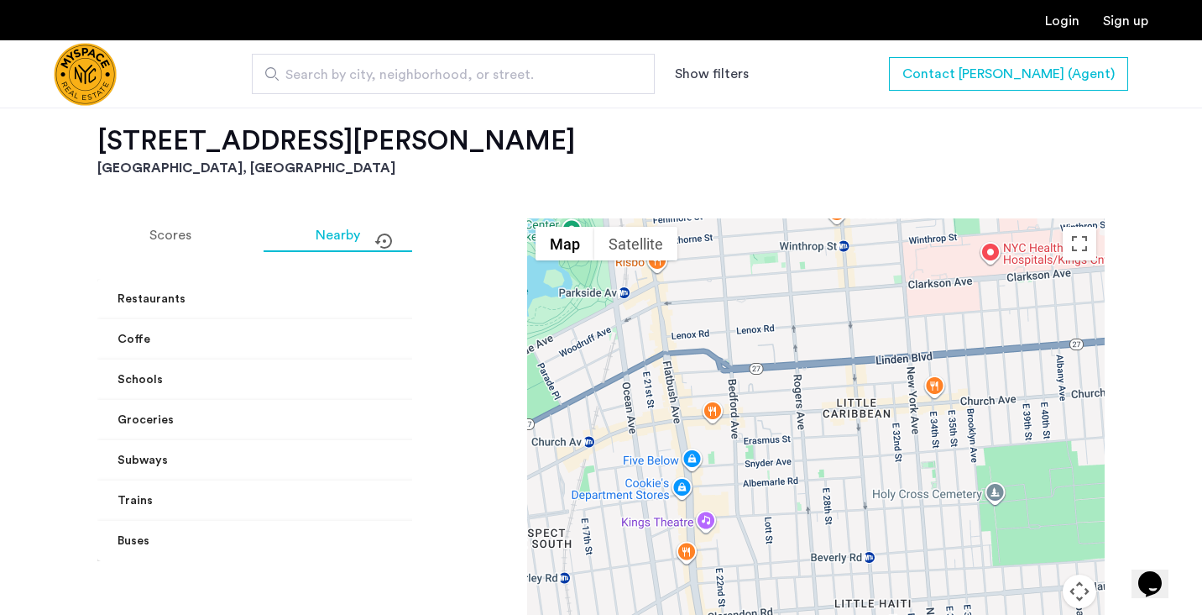
click at [316, 394] on mat-expansion-panel-header "Schools" at bounding box center [306, 379] width 419 height 40
